Goal: Obtain resource: Download file/media

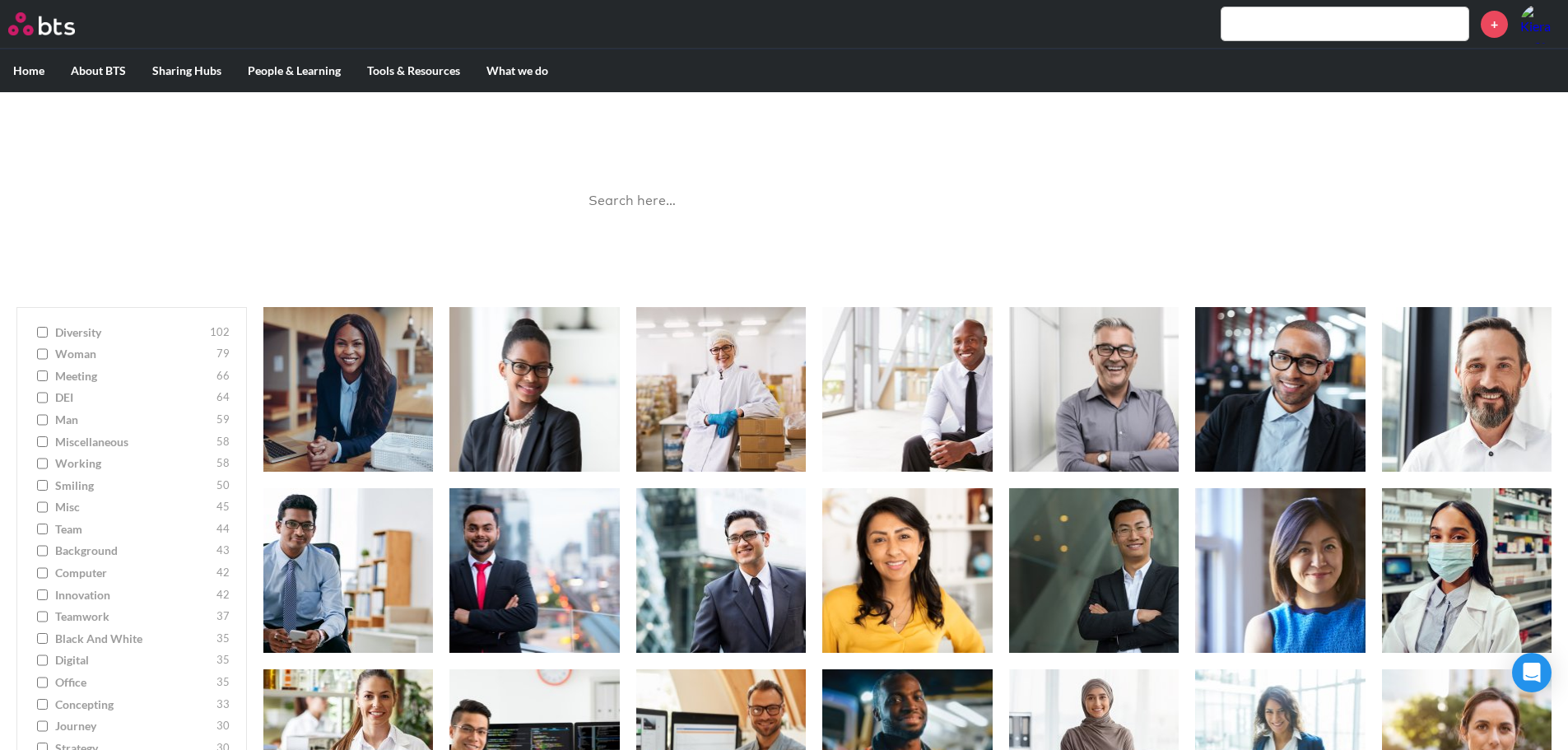
click at [664, 202] on input "search" at bounding box center [784, 201] width 411 height 44
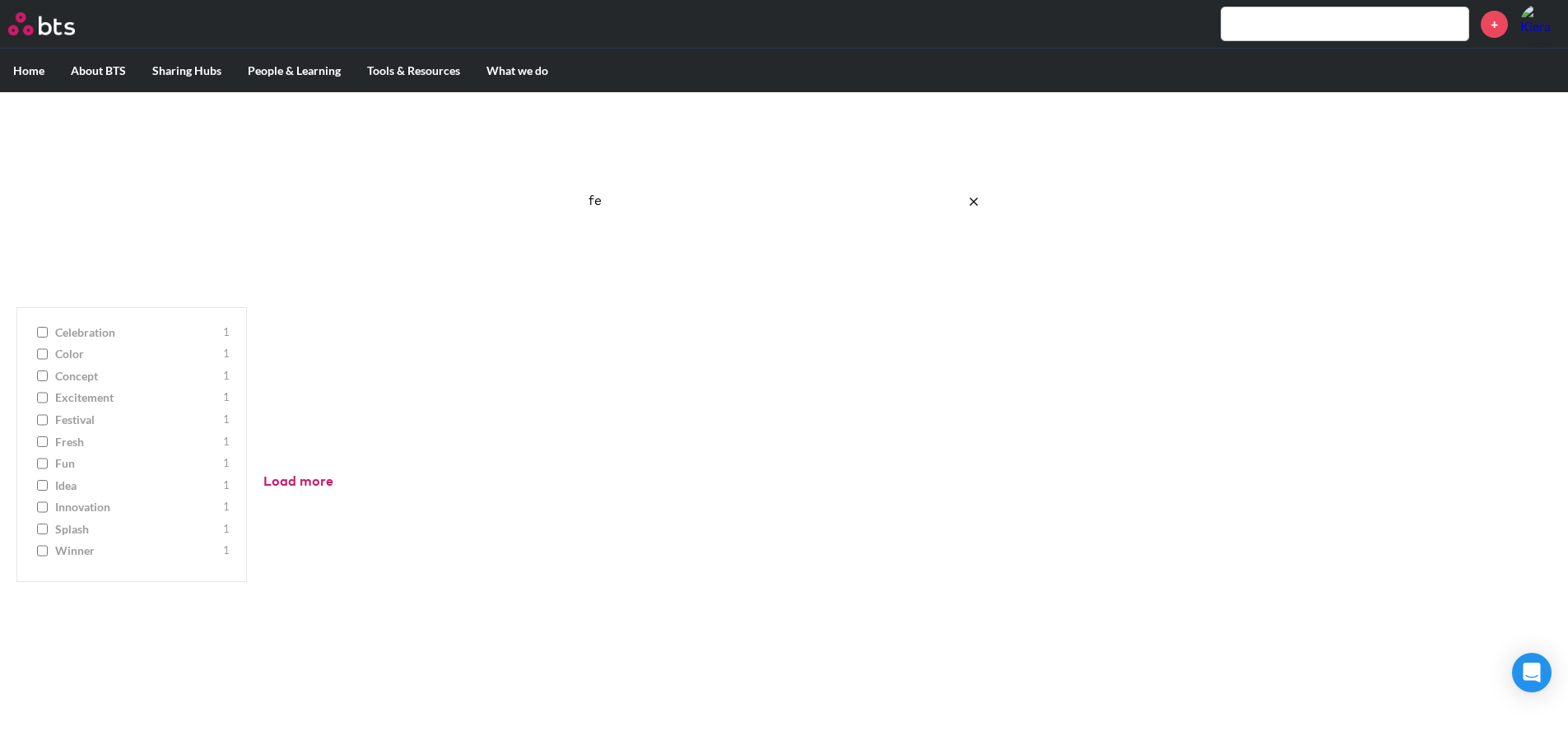
type input "f"
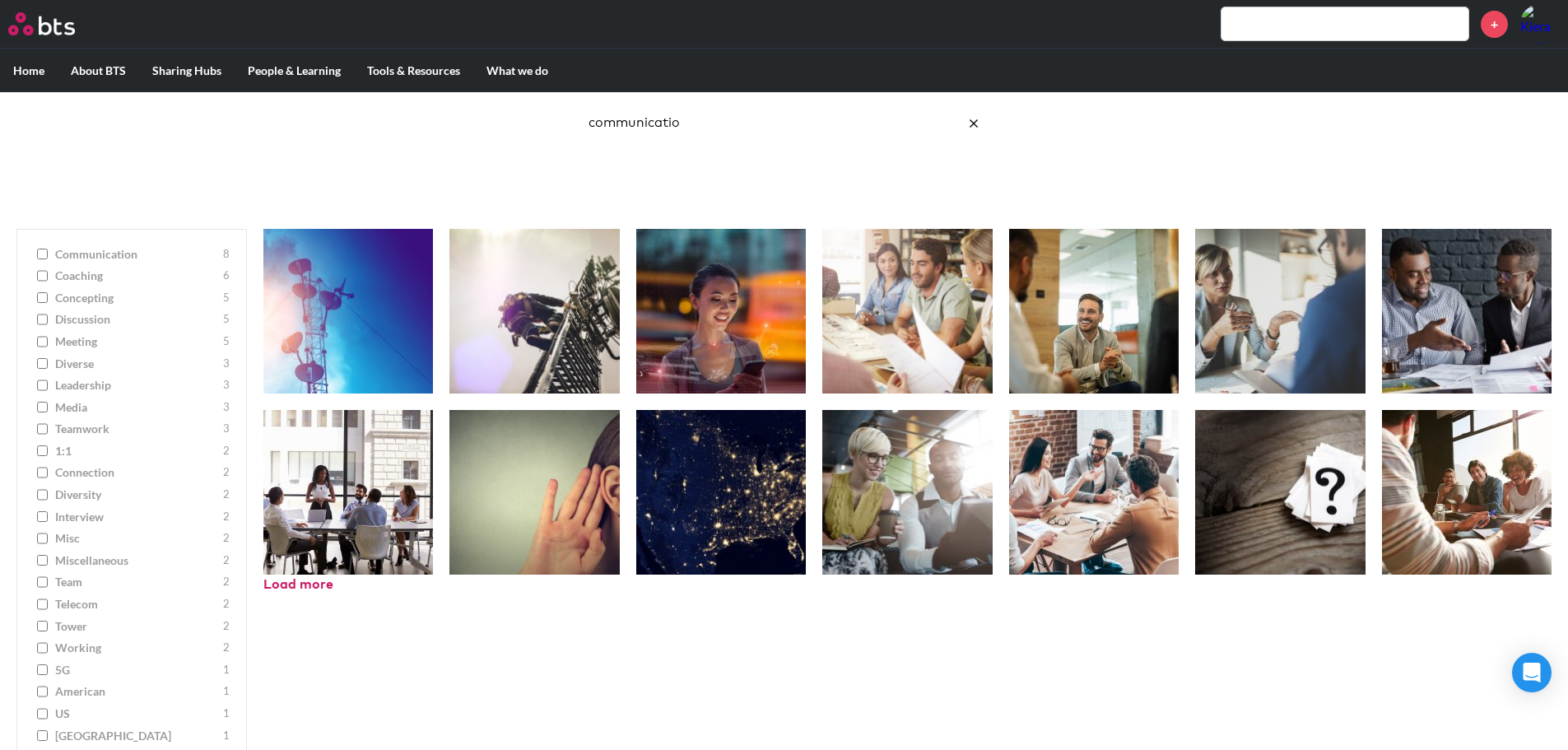
scroll to position [154, 0]
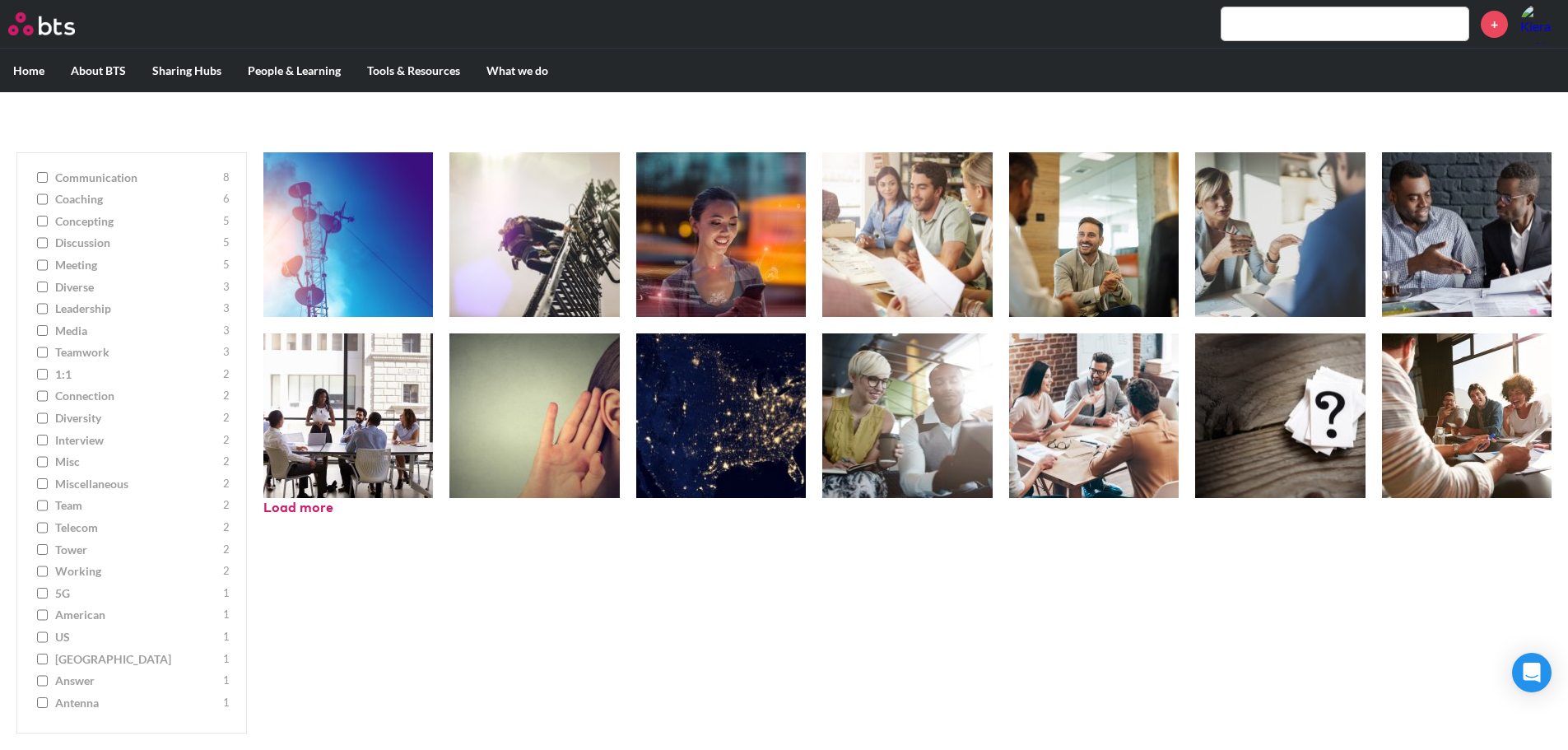
type input "communicatio"
click at [1257, 214] on figure at bounding box center [1280, 235] width 169 height 165
click at [1431, 225] on figure at bounding box center [1466, 235] width 169 height 165
click at [1045, 239] on figure at bounding box center [1093, 235] width 169 height 165
drag, startPoint x: 948, startPoint y: 240, endPoint x: 963, endPoint y: 394, distance: 154.7
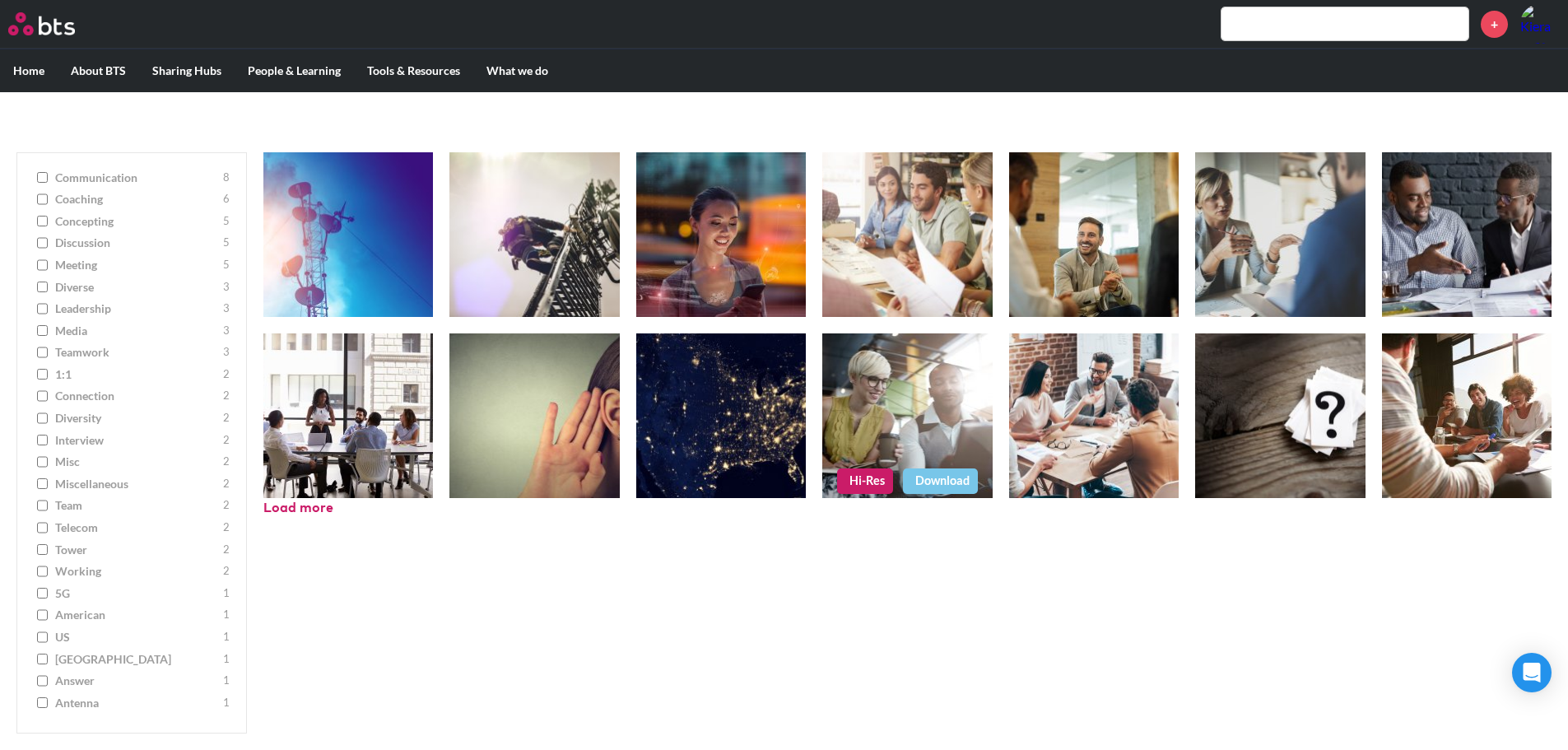
click at [963, 394] on ul "Hi-Res Download Hi-Res Download Hi-Res Download Hi-Res Download Hi-Res Download…" at bounding box center [907, 326] width 1288 height 346
click at [949, 383] on figure at bounding box center [907, 416] width 169 height 165
click at [1086, 400] on figure at bounding box center [1093, 416] width 169 height 165
